Goal: Information Seeking & Learning: Learn about a topic

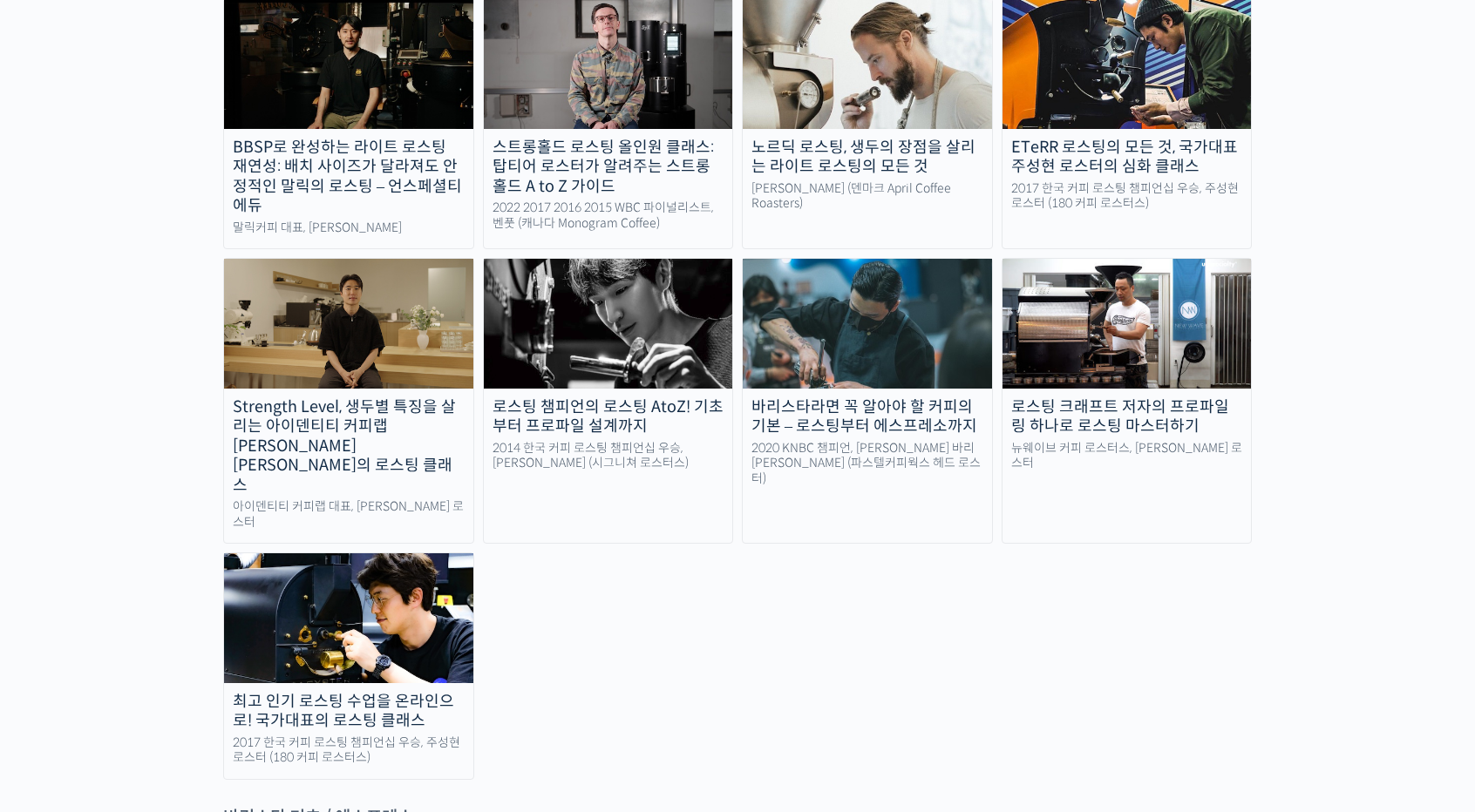
scroll to position [1656, 0]
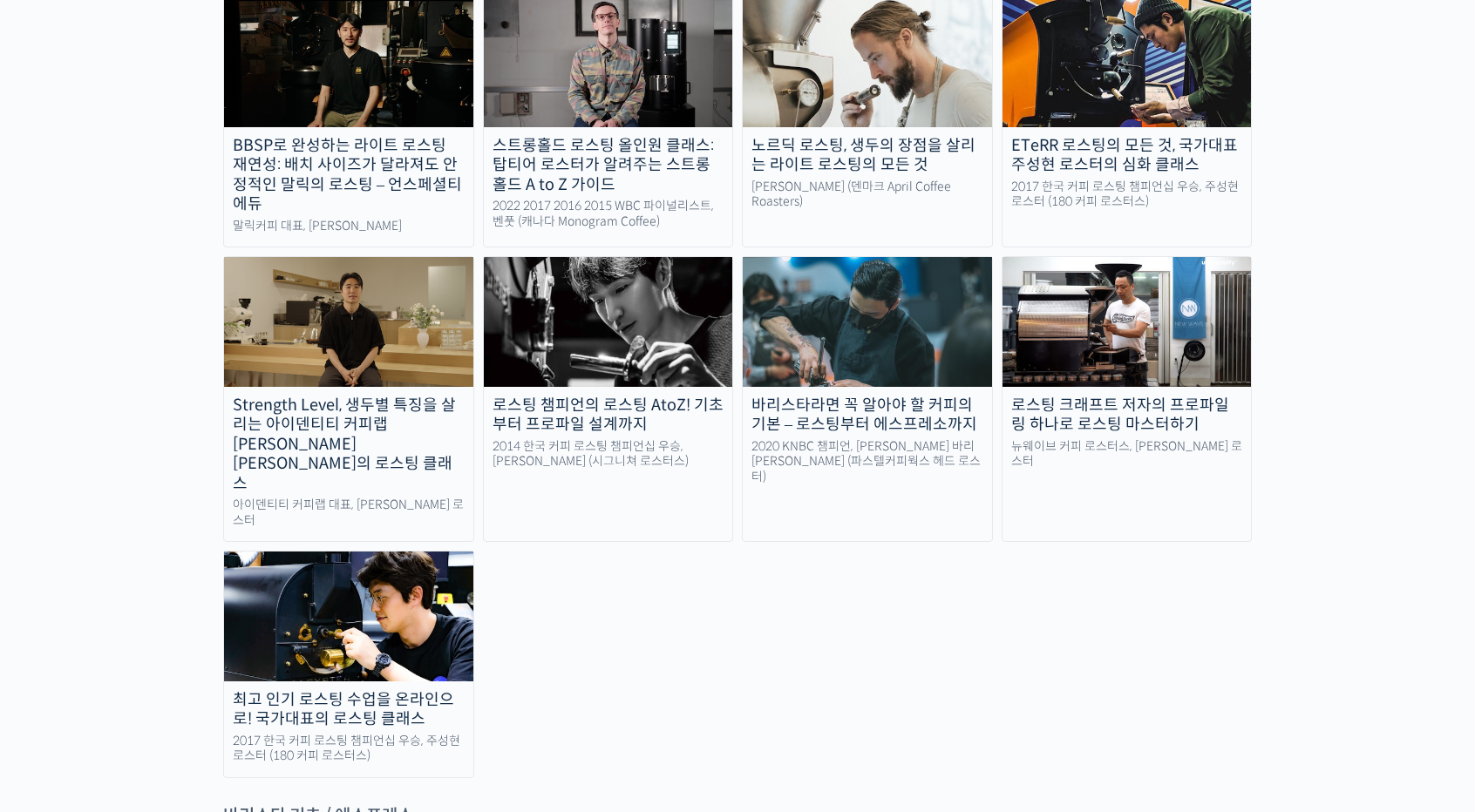
click at [332, 691] on div "최고 인기 로스팅 수업을 온라인으로! 국가대표의 로스팅 클래스" at bounding box center [348, 710] width 249 height 39
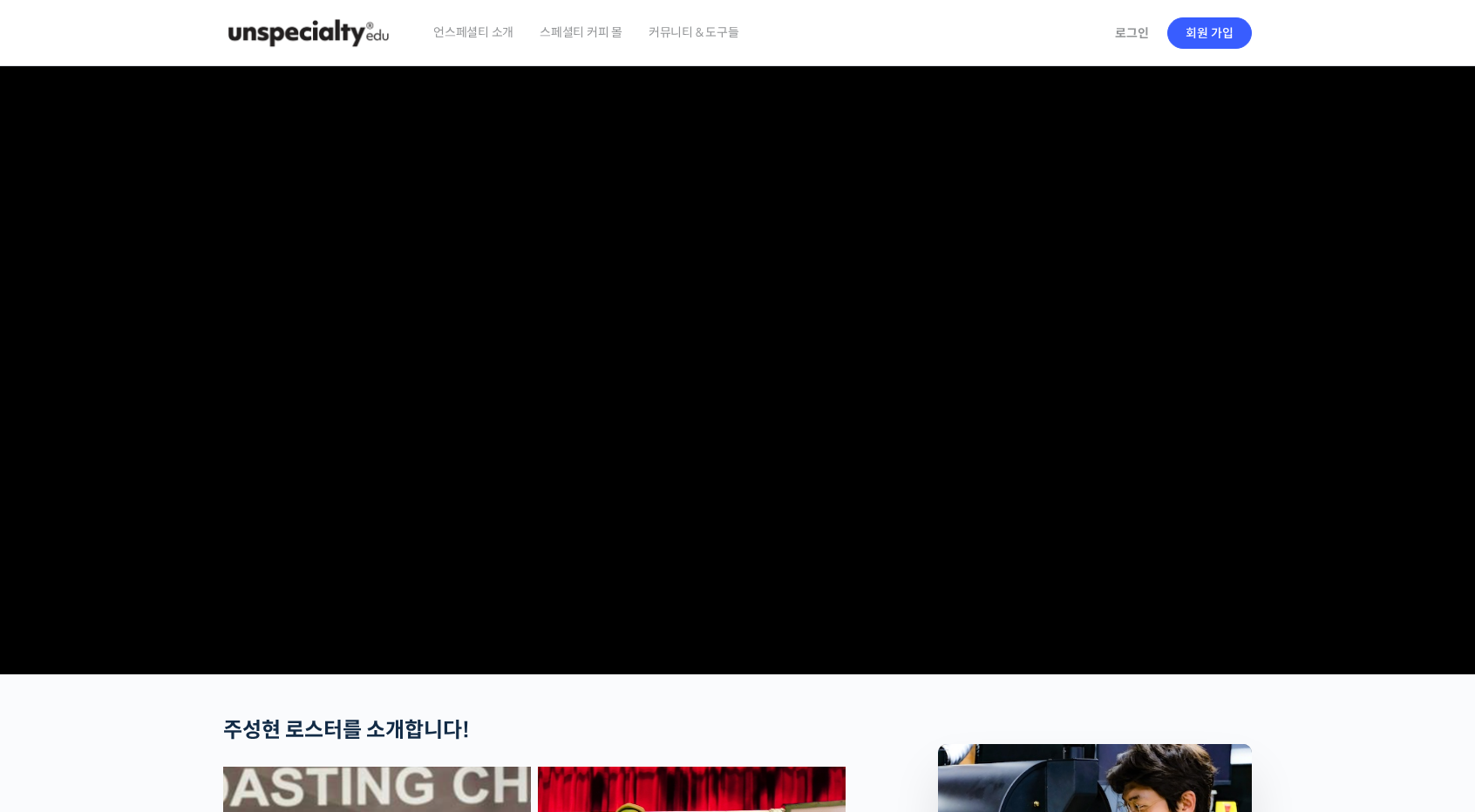
click at [700, 407] on video at bounding box center [738, 367] width 1029 height 601
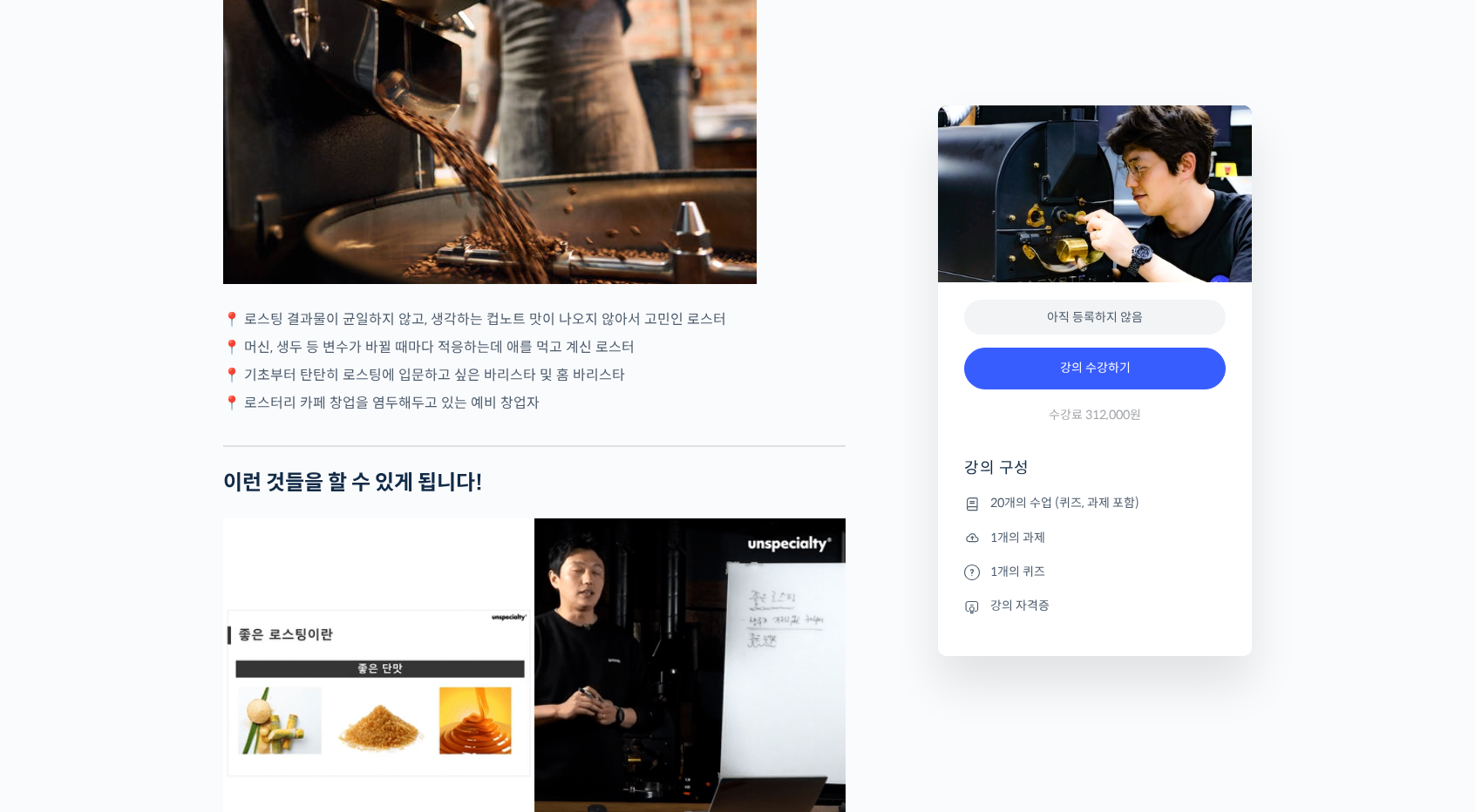
scroll to position [3137, 0]
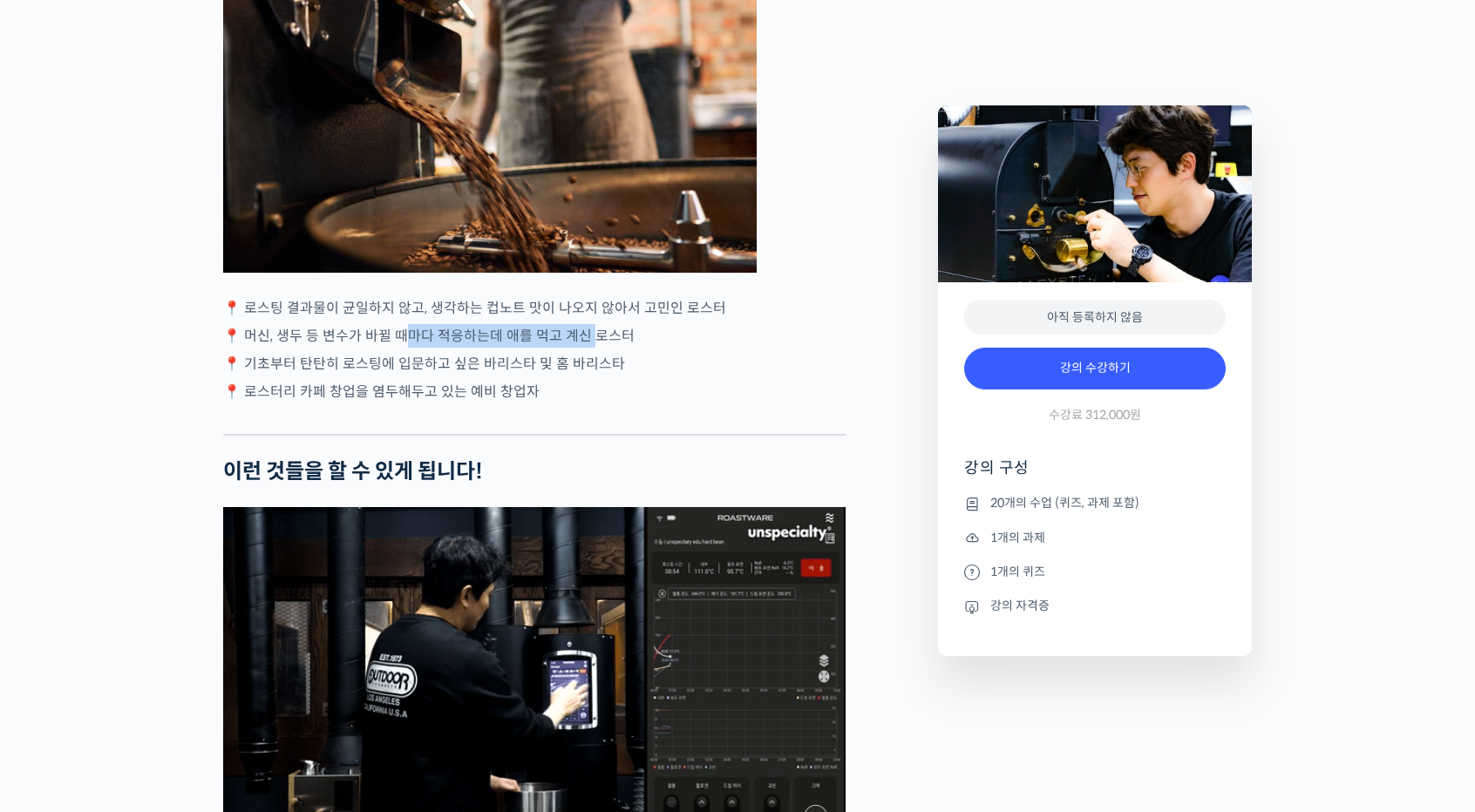
drag, startPoint x: 417, startPoint y: 399, endPoint x: 586, endPoint y: 409, distance: 169.3
click at [586, 348] on p "📍 머신, 생두 등 변수가 바뀔 때마다 적응하는데 애를 먹고 계신 로스터" at bounding box center [534, 336] width 622 height 24
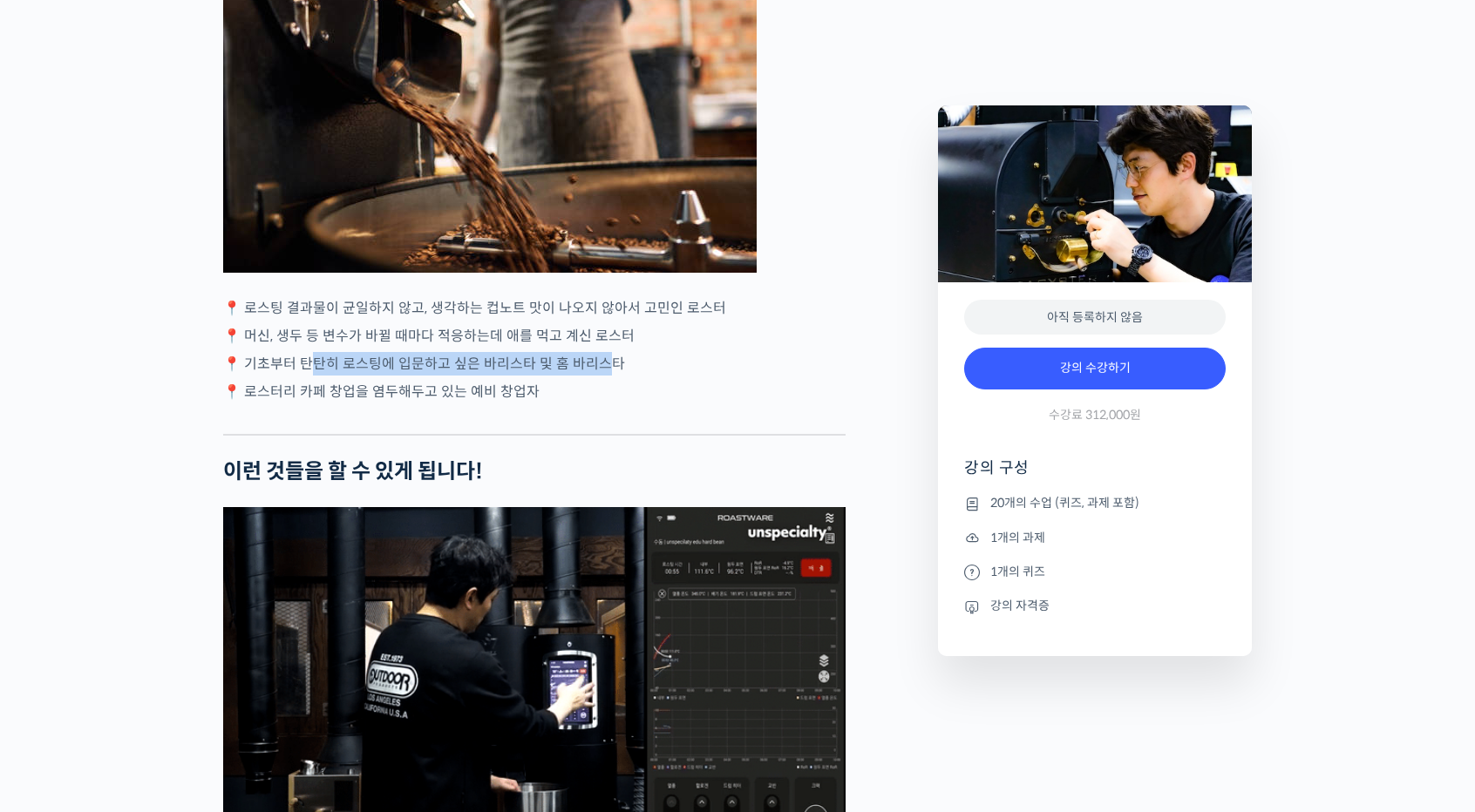
drag, startPoint x: 307, startPoint y: 416, endPoint x: 605, endPoint y: 429, distance: 298.3
click at [603, 375] on p "📍 기초부터 탄탄히 로스팅에 입문하고 싶은 바리스타 및 홈 바리스타" at bounding box center [534, 364] width 622 height 24
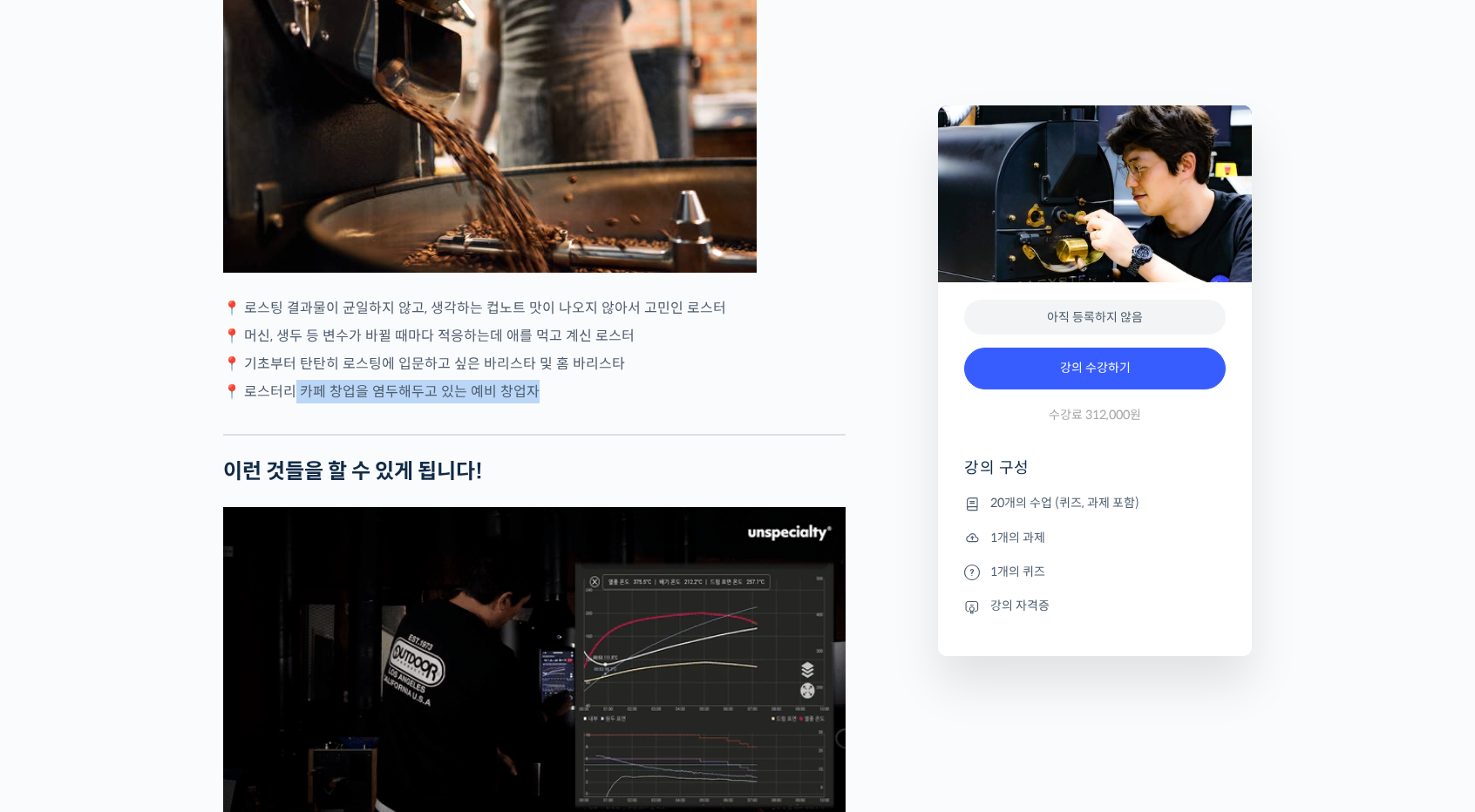
drag, startPoint x: 296, startPoint y: 454, endPoint x: 603, endPoint y: 498, distance: 310.1
click at [751, 434] on div at bounding box center [534, 420] width 622 height 26
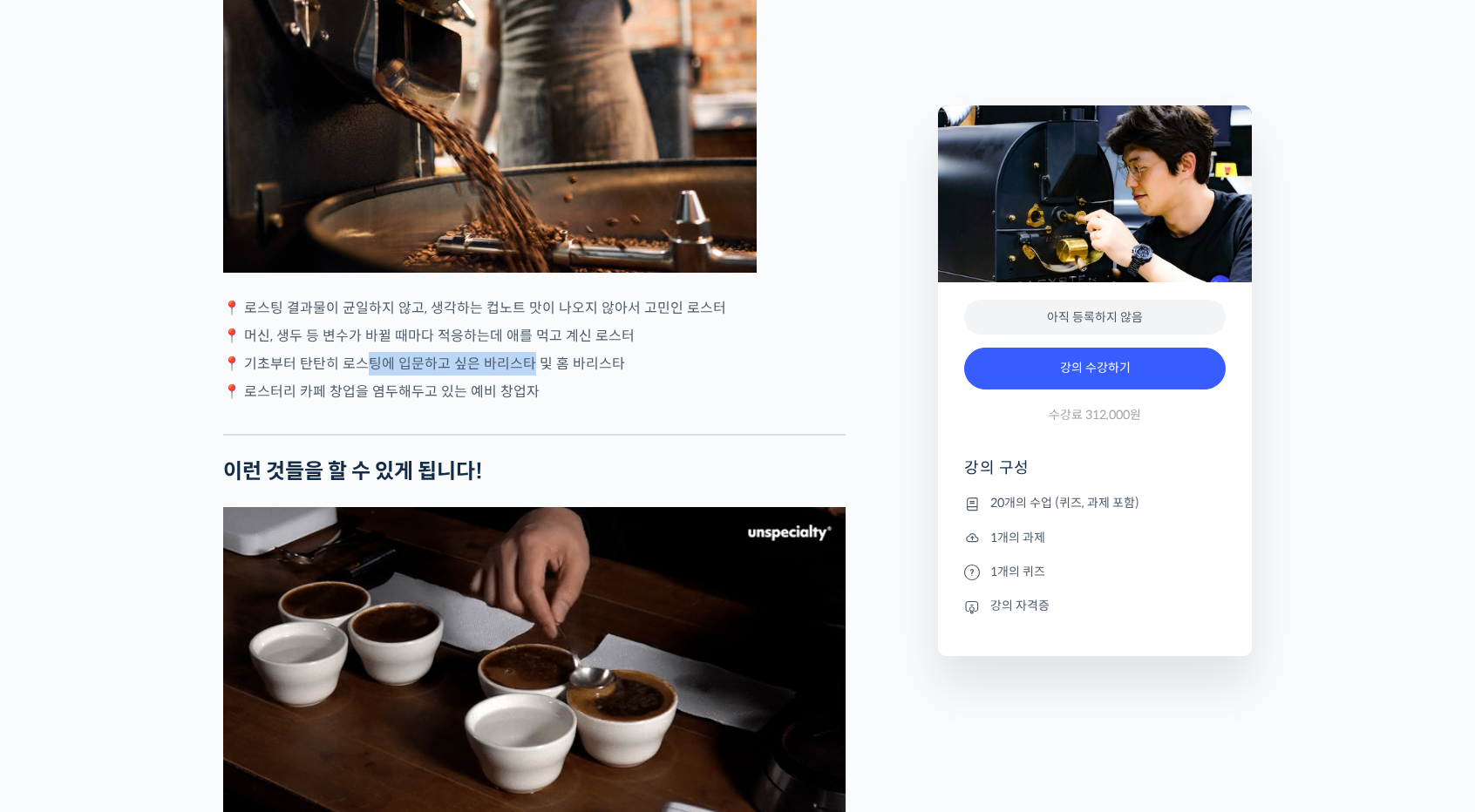
drag, startPoint x: 366, startPoint y: 414, endPoint x: 542, endPoint y: 434, distance: 177.1
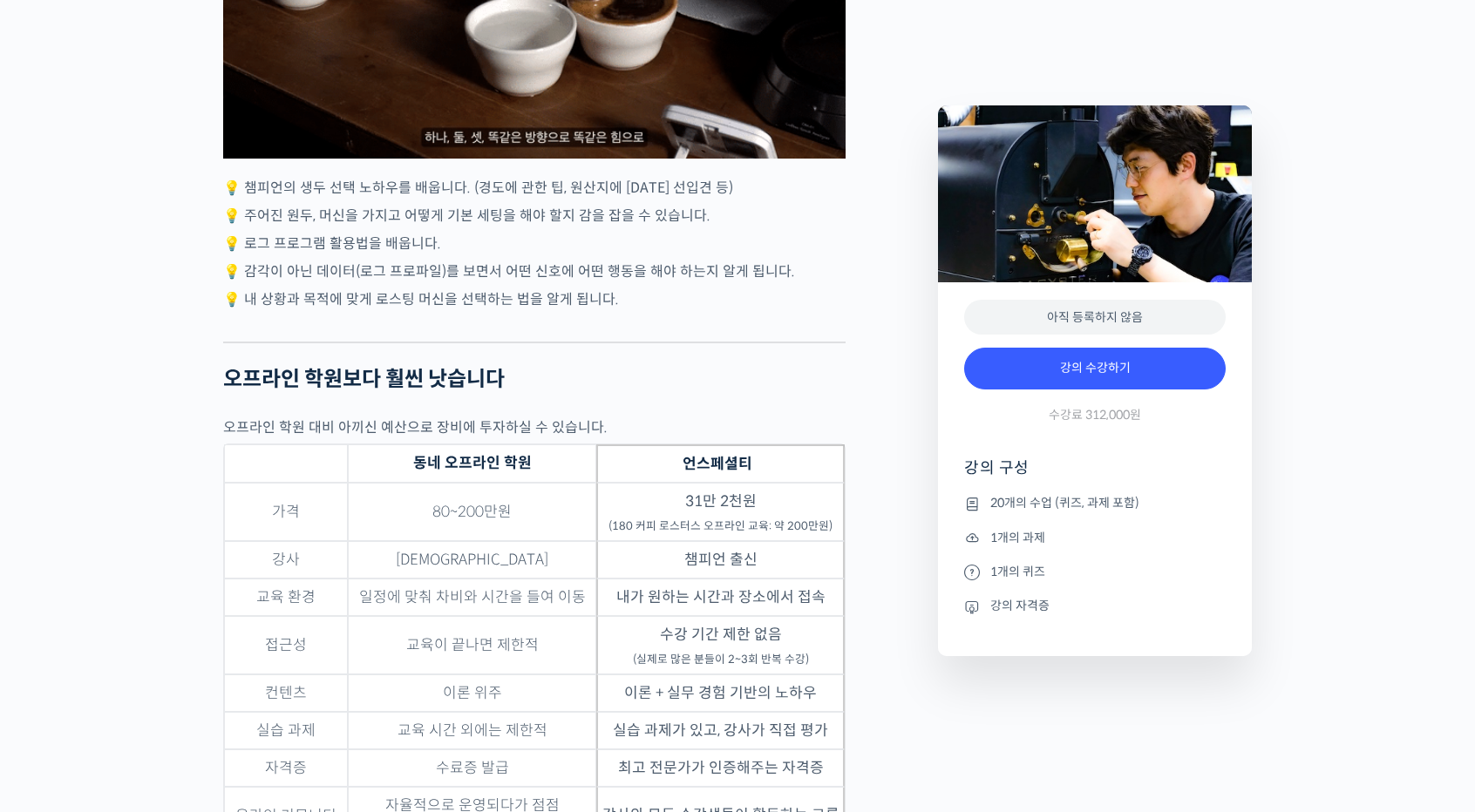
scroll to position [3573, 0]
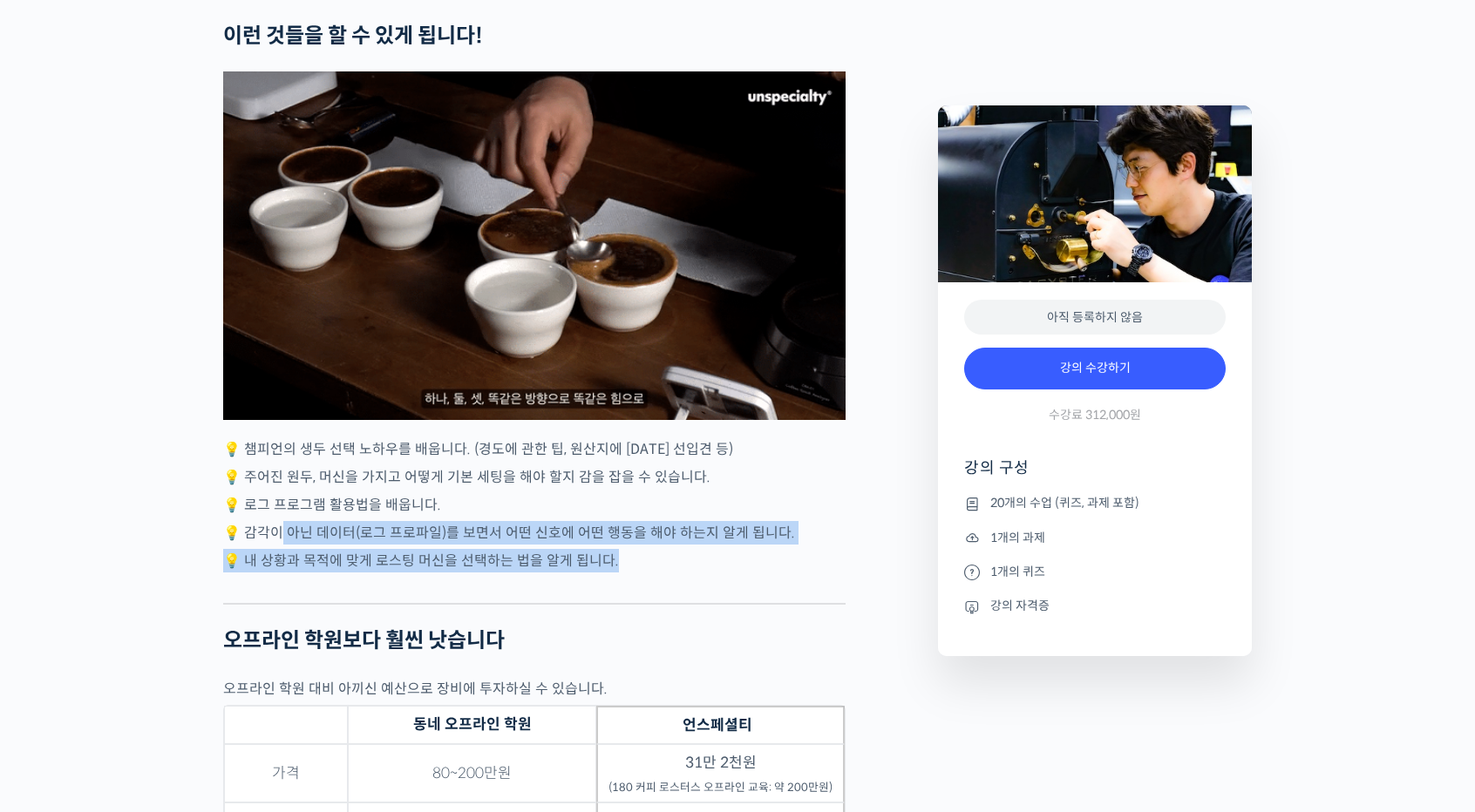
drag, startPoint x: 279, startPoint y: 604, endPoint x: 625, endPoint y: 648, distance: 348.8
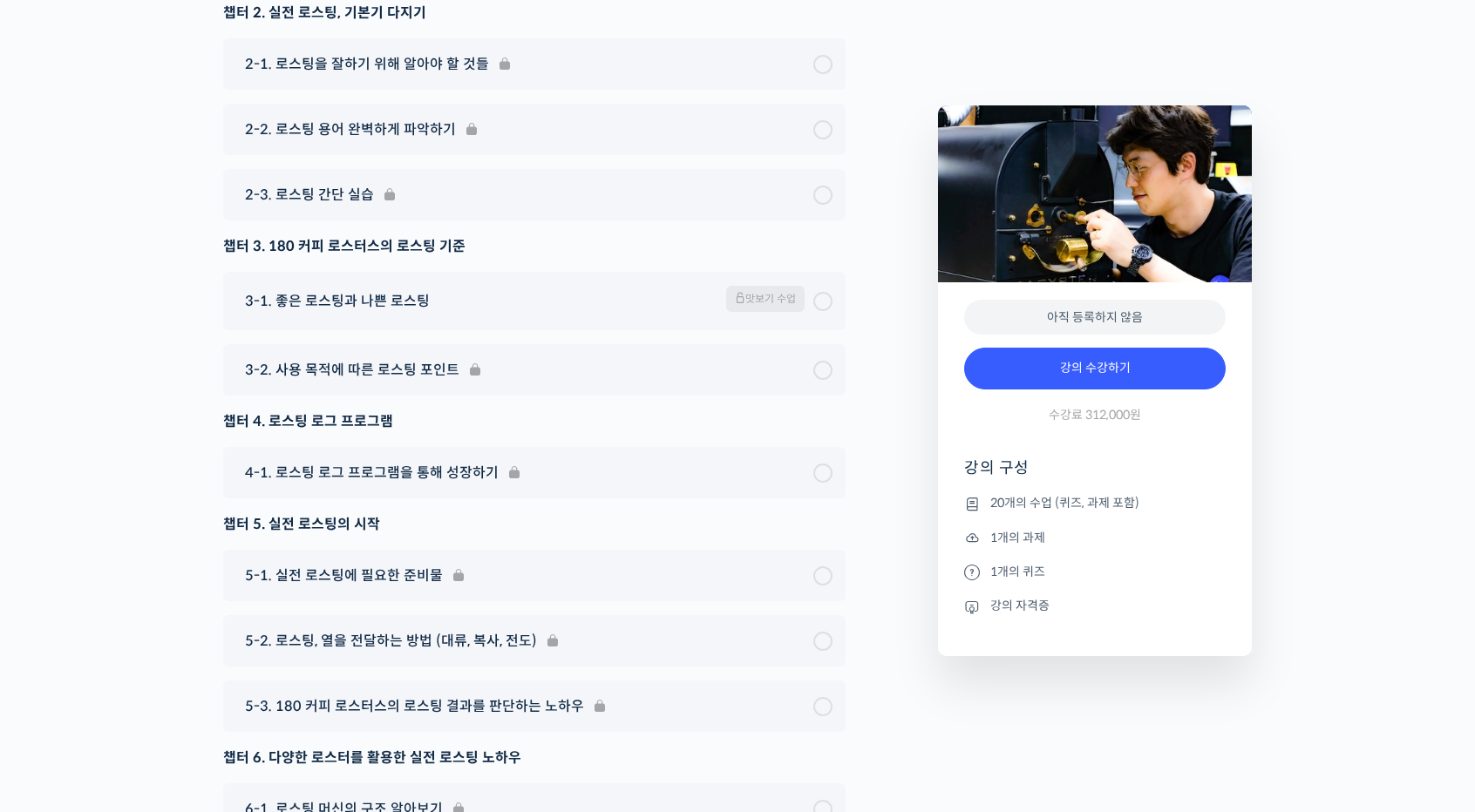
scroll to position [8283, 0]
